Goal: Go to known website: Go to known website

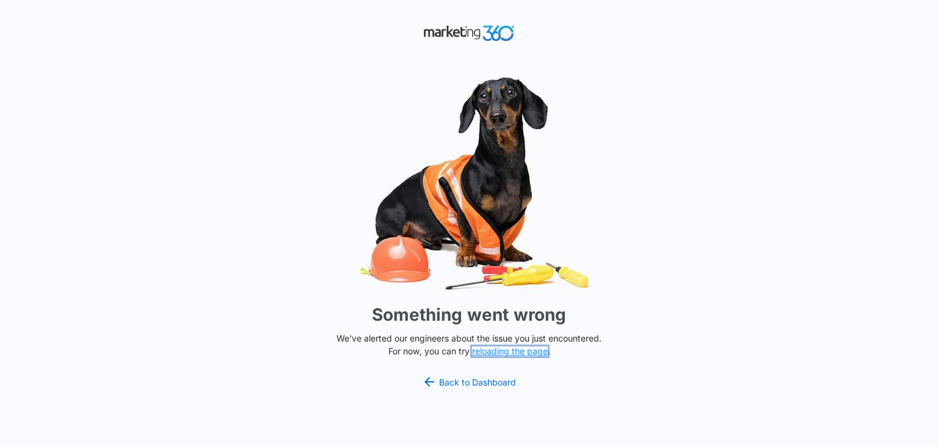
click at [492, 353] on button "reloading the page" at bounding box center [510, 351] width 76 height 10
